Goal: Transaction & Acquisition: Purchase product/service

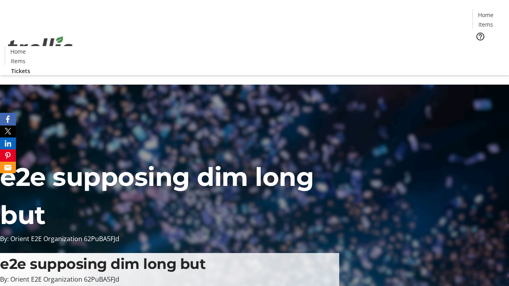
click at [478, 46] on span "Tickets" at bounding box center [487, 50] width 19 height 8
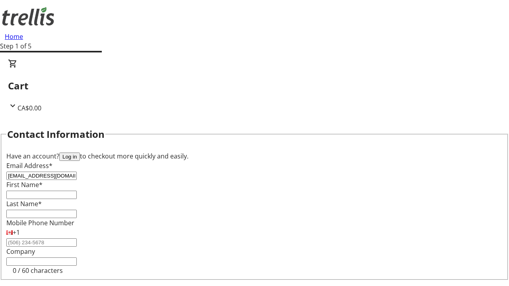
type input "[EMAIL_ADDRESS][DOMAIN_NAME]"
type input "Bart"
type input "[PERSON_NAME]"
